Goal: Task Accomplishment & Management: Manage account settings

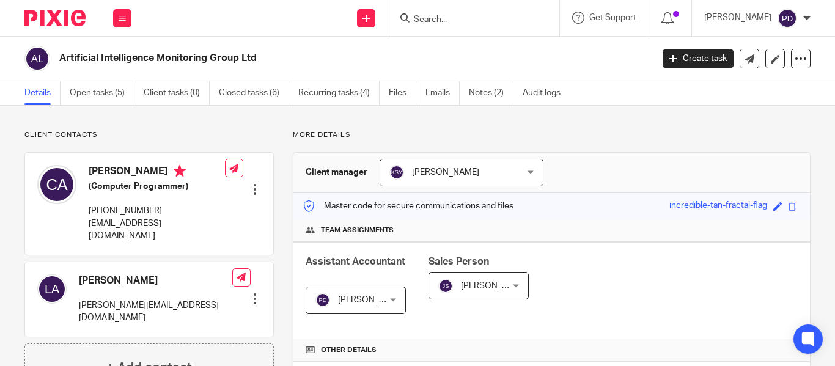
scroll to position [468, 0]
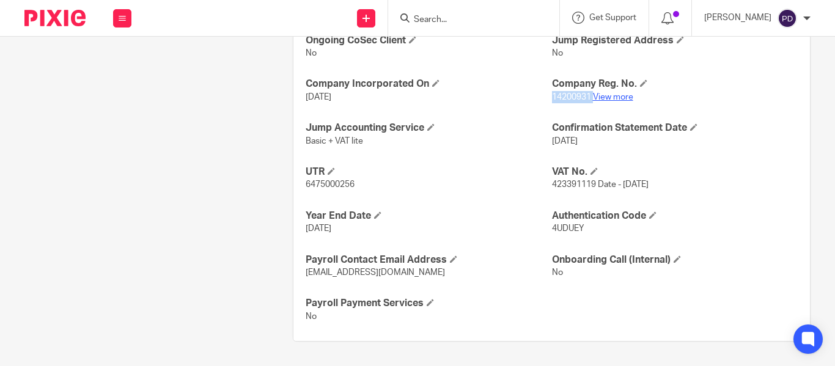
click at [602, 97] on link "View more" at bounding box center [613, 97] width 40 height 9
click at [494, 84] on h4 "Company Incorporated On" at bounding box center [429, 84] width 246 height 13
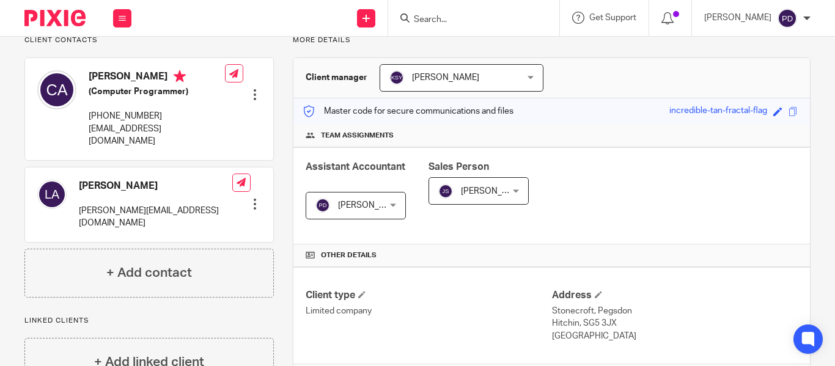
scroll to position [45, 0]
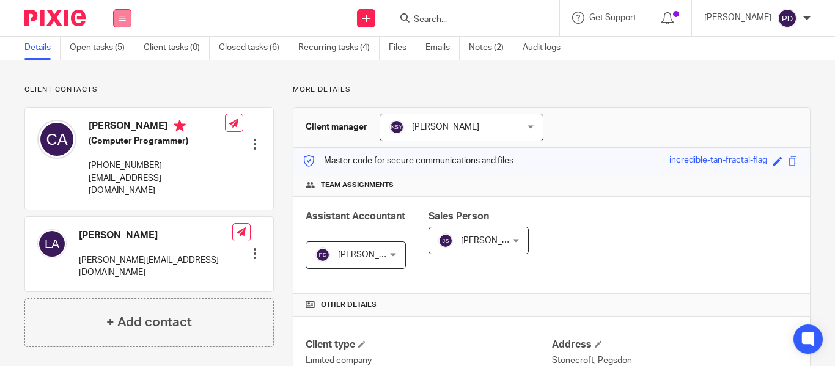
click at [121, 15] on icon at bounding box center [122, 18] width 7 height 7
click at [128, 89] on link "Clients" at bounding box center [120, 93] width 28 height 9
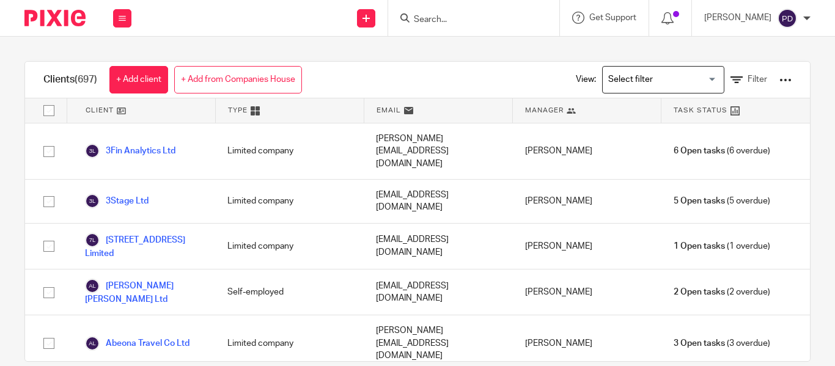
click at [653, 79] on input "Search for option" at bounding box center [660, 79] width 113 height 21
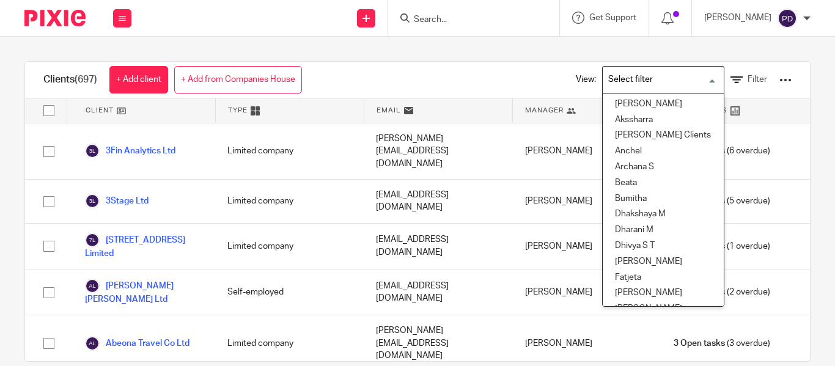
click at [653, 79] on input "Search for option" at bounding box center [660, 79] width 113 height 21
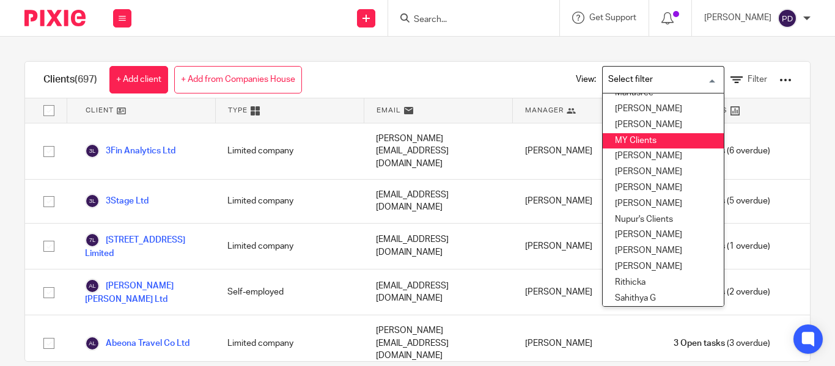
scroll to position [378, 0]
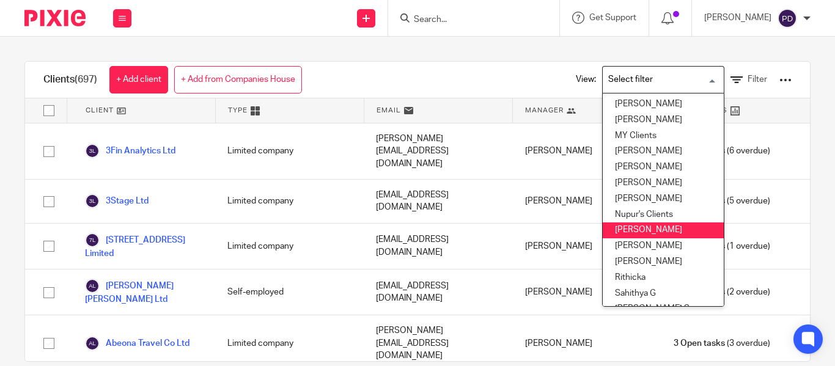
click at [655, 230] on li "[PERSON_NAME]" at bounding box center [663, 230] width 121 height 16
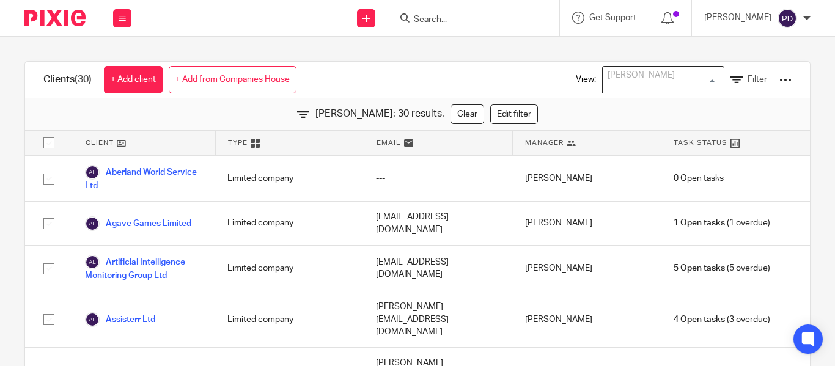
scroll to position [310, 0]
click at [369, 43] on div "Clients (30) + Add client + Add from Companies House View: Priyadharshini Damod…" at bounding box center [417, 201] width 835 height 329
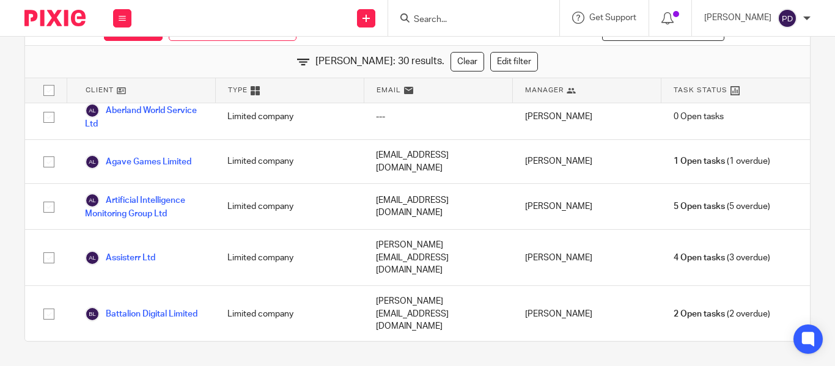
scroll to position [0, 0]
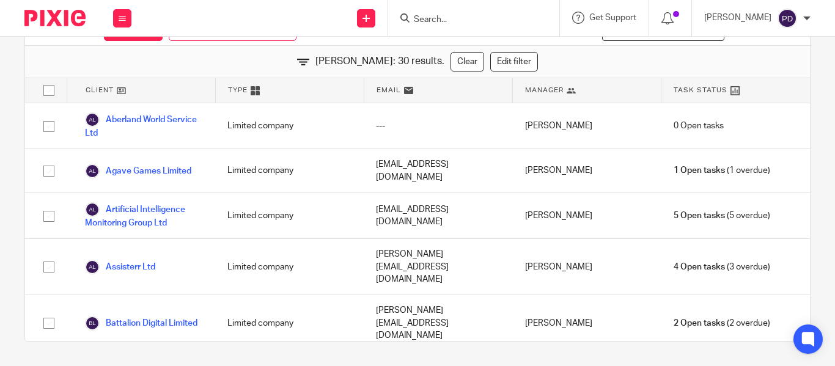
click at [413, 21] on input "Search" at bounding box center [468, 20] width 110 height 11
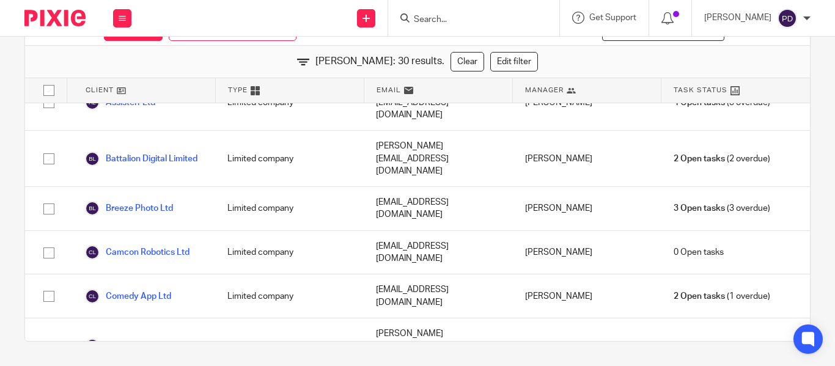
scroll to position [183, 0]
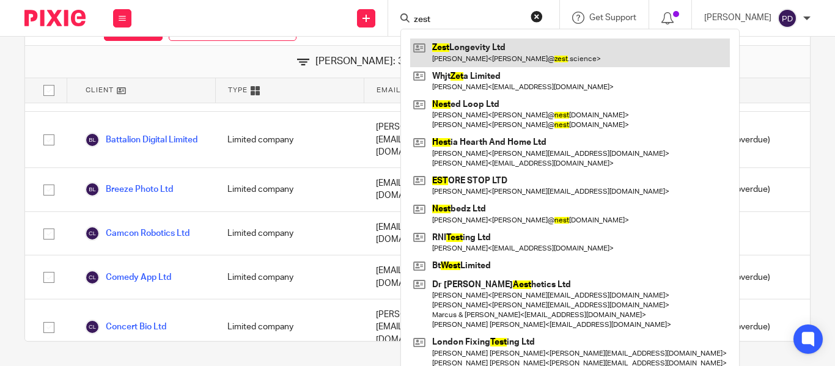
type input "zest"
click at [425, 46] on link at bounding box center [570, 53] width 320 height 28
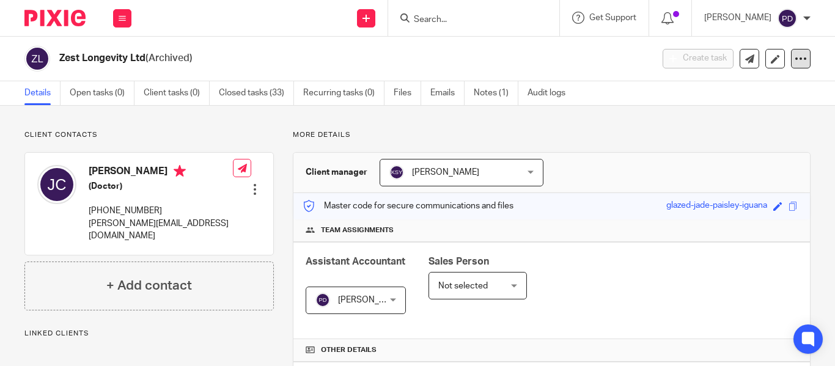
click at [795, 64] on icon at bounding box center [801, 59] width 12 height 12
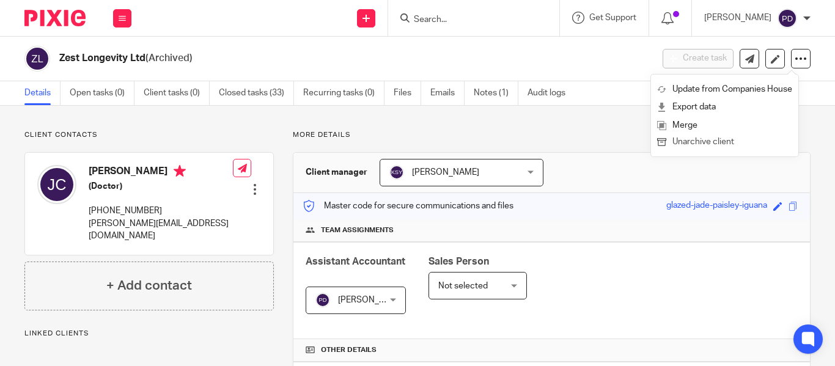
click at [714, 140] on button "Unarchive client" at bounding box center [724, 142] width 135 height 16
